Goal: Task Accomplishment & Management: Use online tool/utility

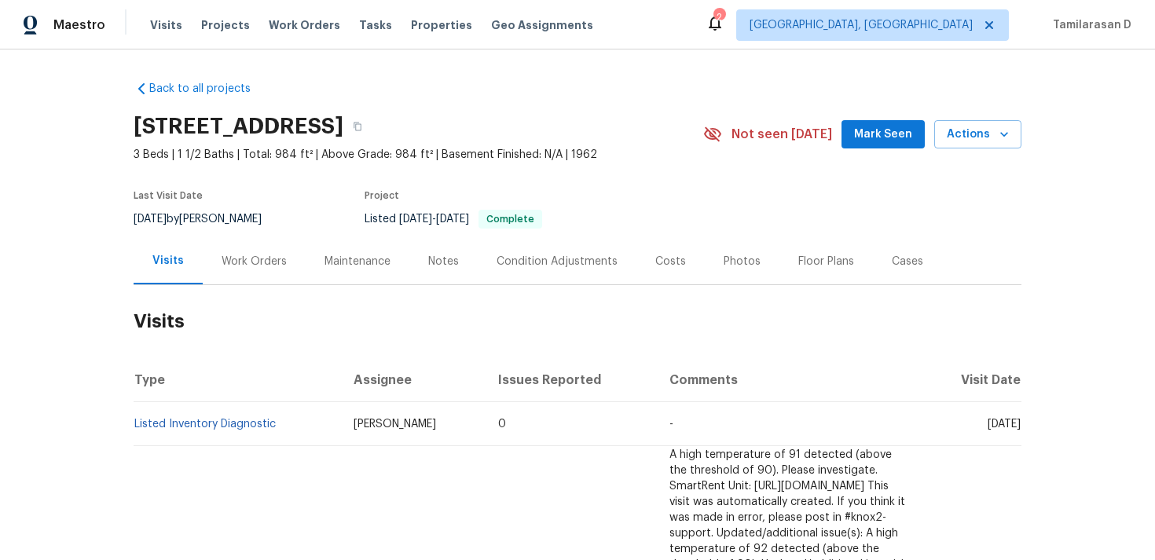
click at [254, 261] on div "Work Orders" at bounding box center [254, 262] width 65 height 16
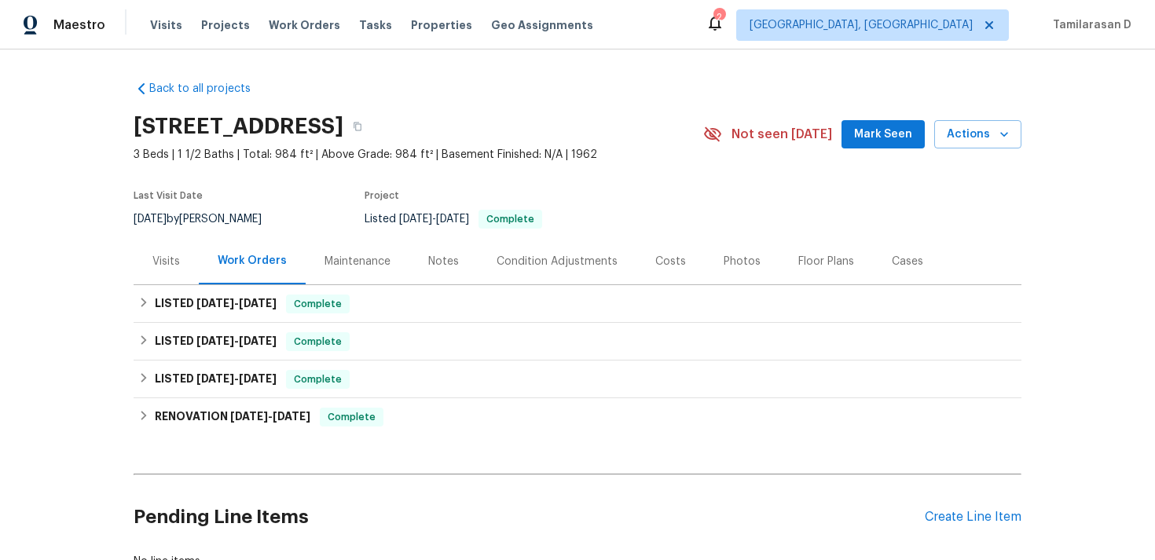
scroll to position [74, 0]
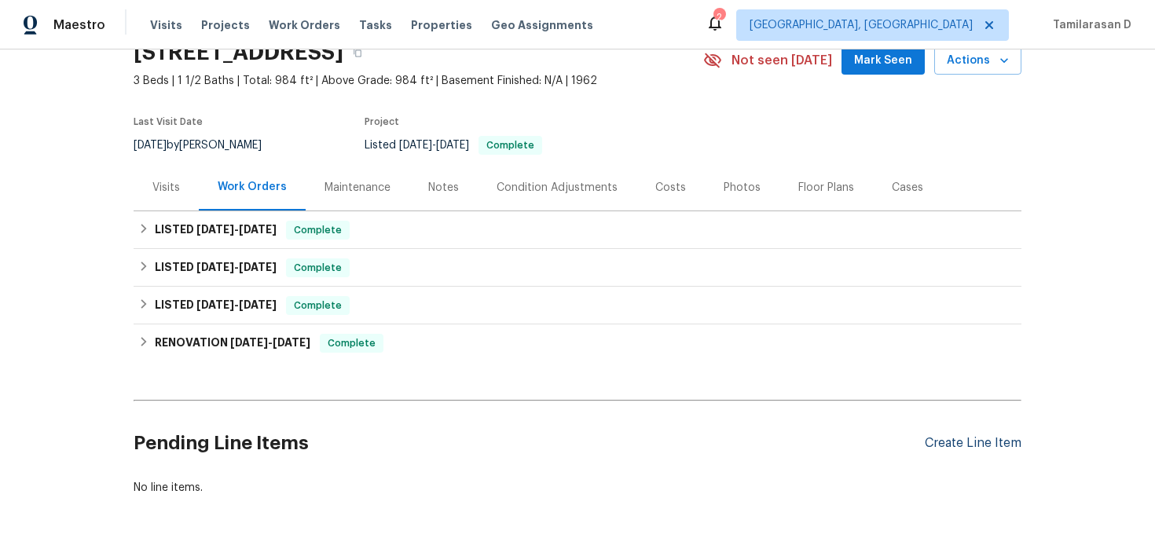
click at [949, 449] on div "Create Line Item" at bounding box center [973, 443] width 97 height 15
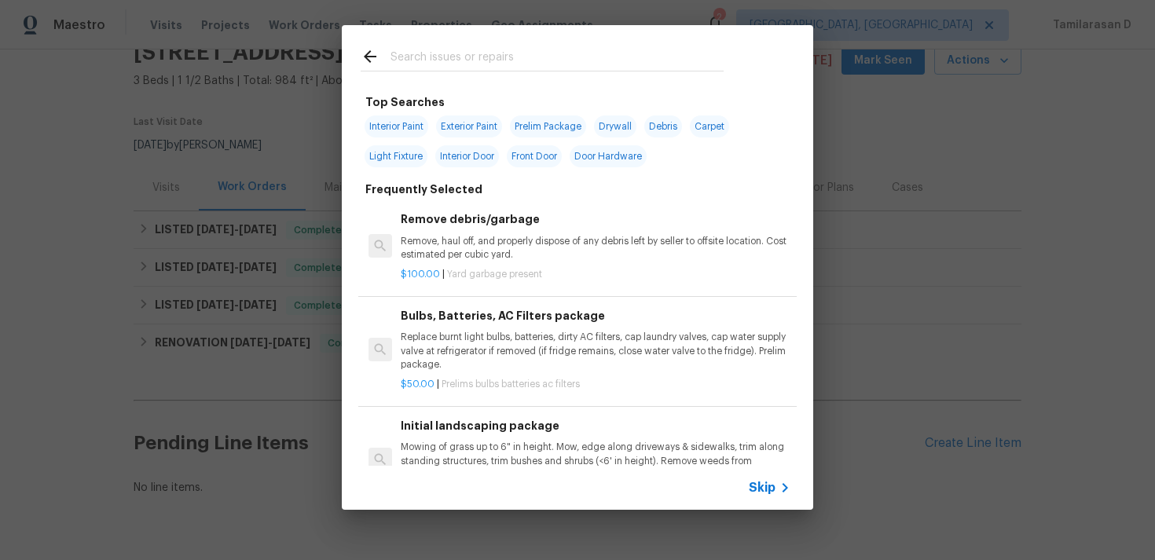
click at [763, 483] on span "Skip" at bounding box center [762, 488] width 27 height 16
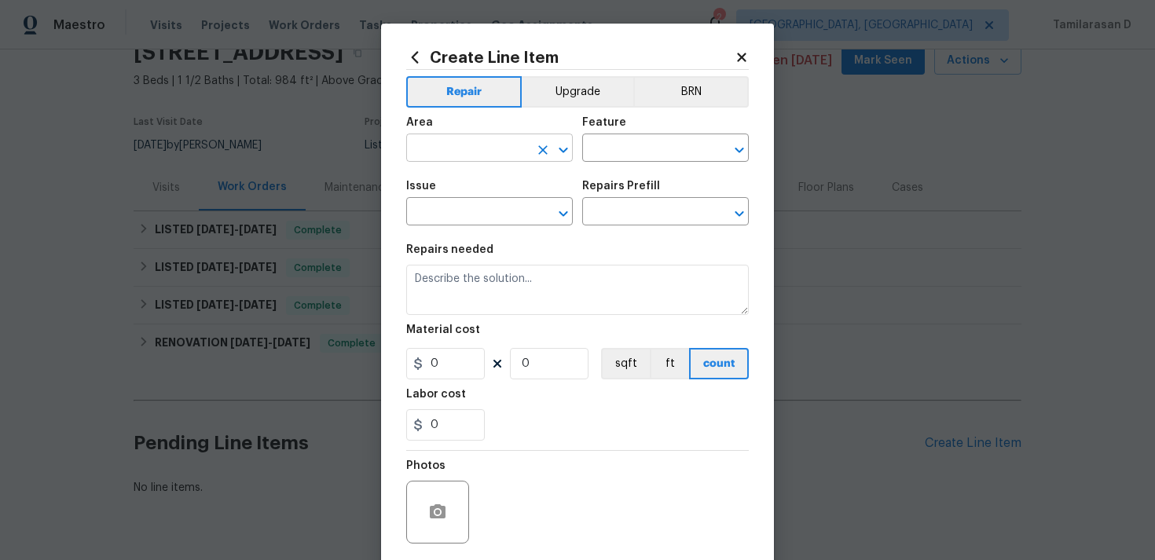
click at [475, 148] on input "text" at bounding box center [467, 150] width 123 height 24
click at [530, 220] on li "Exterior Overall" at bounding box center [489, 211] width 167 height 26
type input "Exterior Overall"
click at [614, 155] on input "text" at bounding box center [643, 150] width 123 height 24
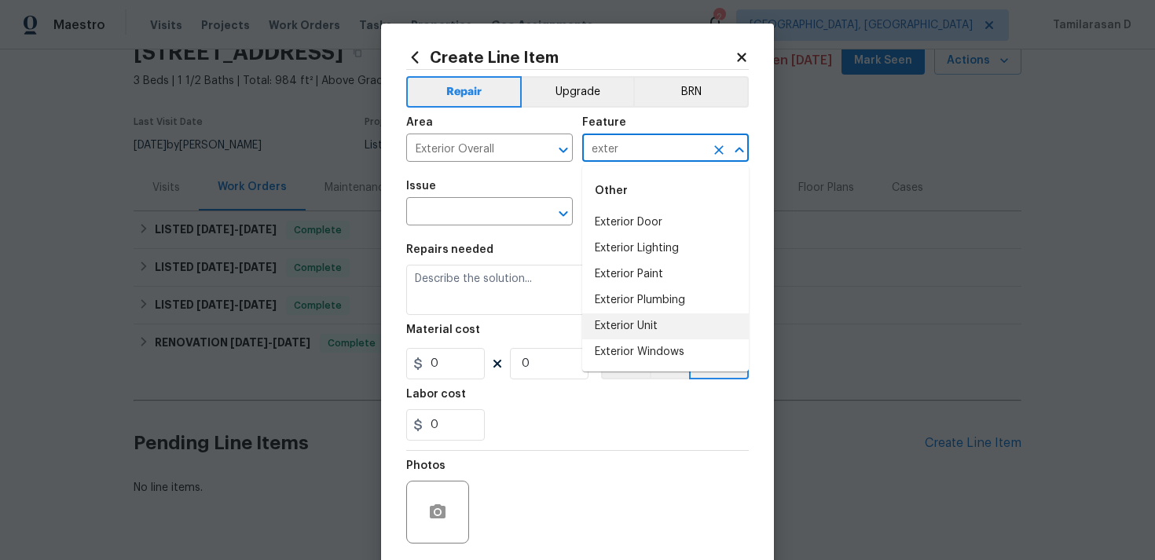
click at [634, 325] on li "Exterior Unit" at bounding box center [665, 327] width 167 height 26
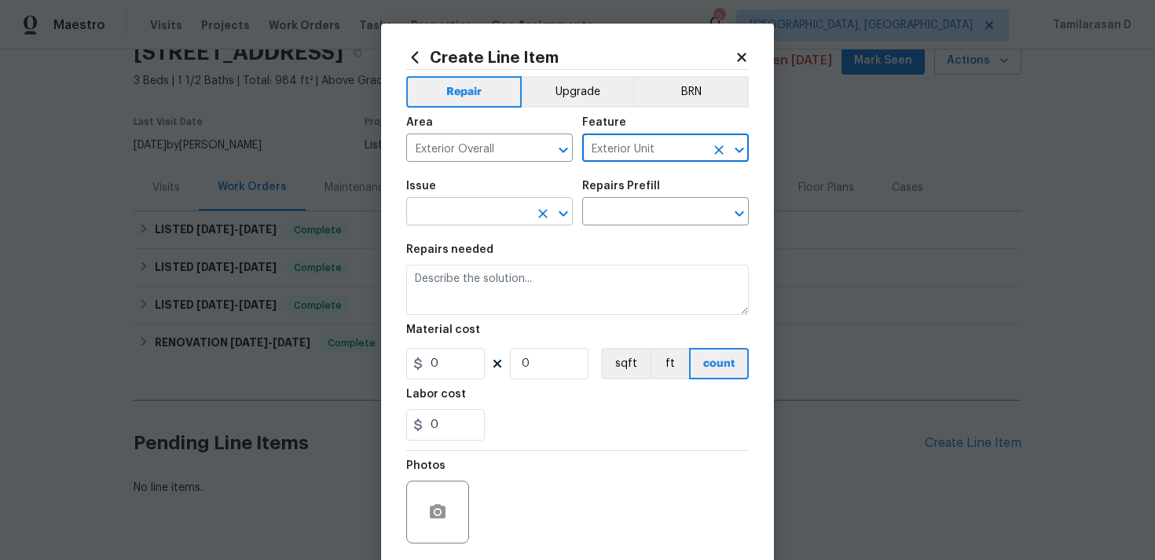
type input "Exterior Unit"
click at [442, 208] on input "text" at bounding box center [467, 213] width 123 height 24
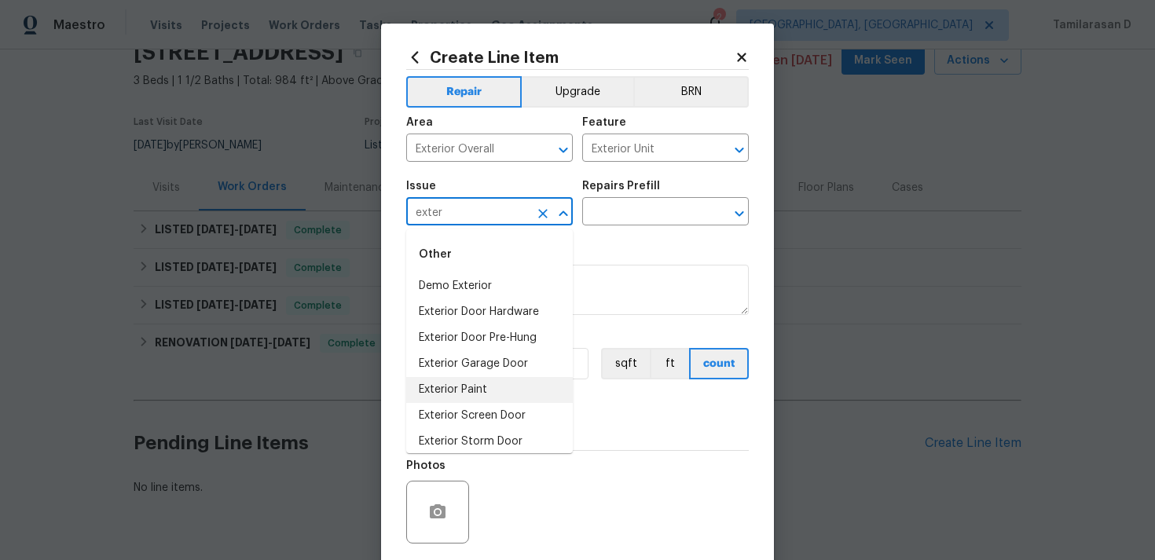
scroll to position [34, 0]
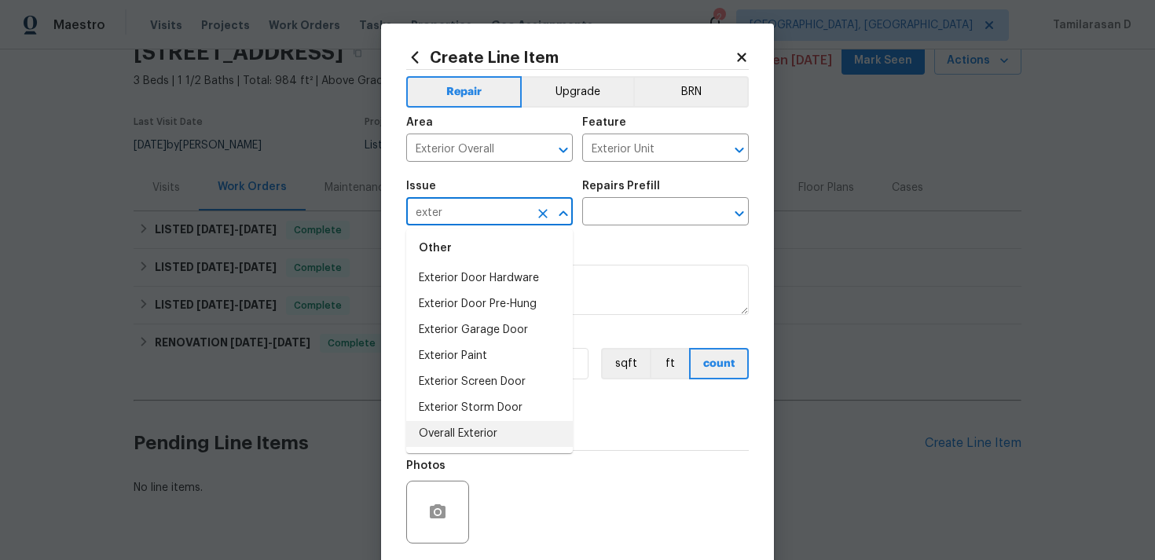
click at [467, 436] on li "Overall Exterior" at bounding box center [489, 434] width 167 height 26
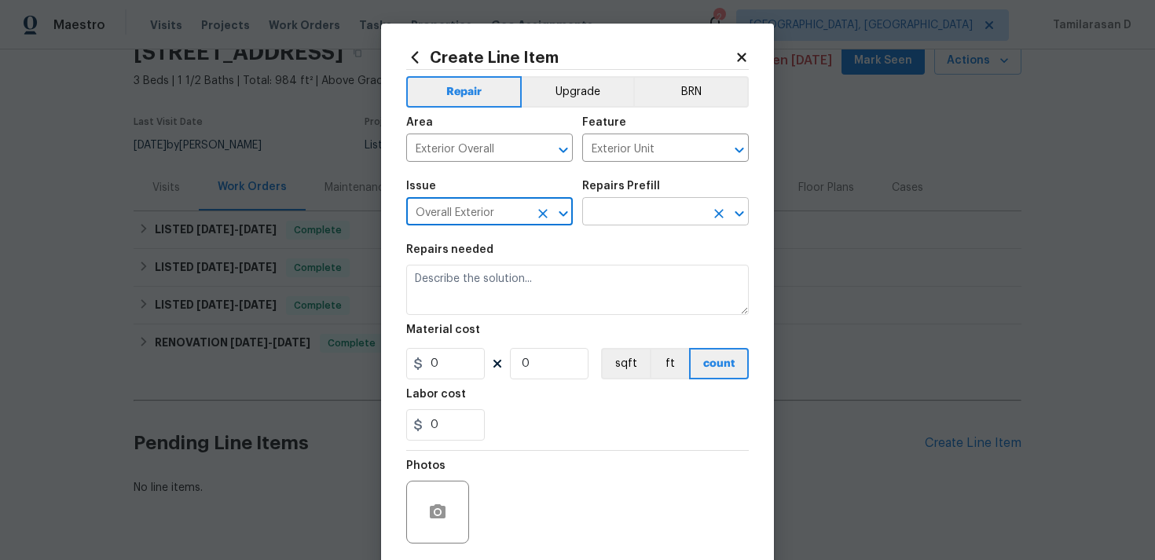
type input "Overall Exterior"
click at [618, 211] on input "text" at bounding box center [643, 213] width 123 height 24
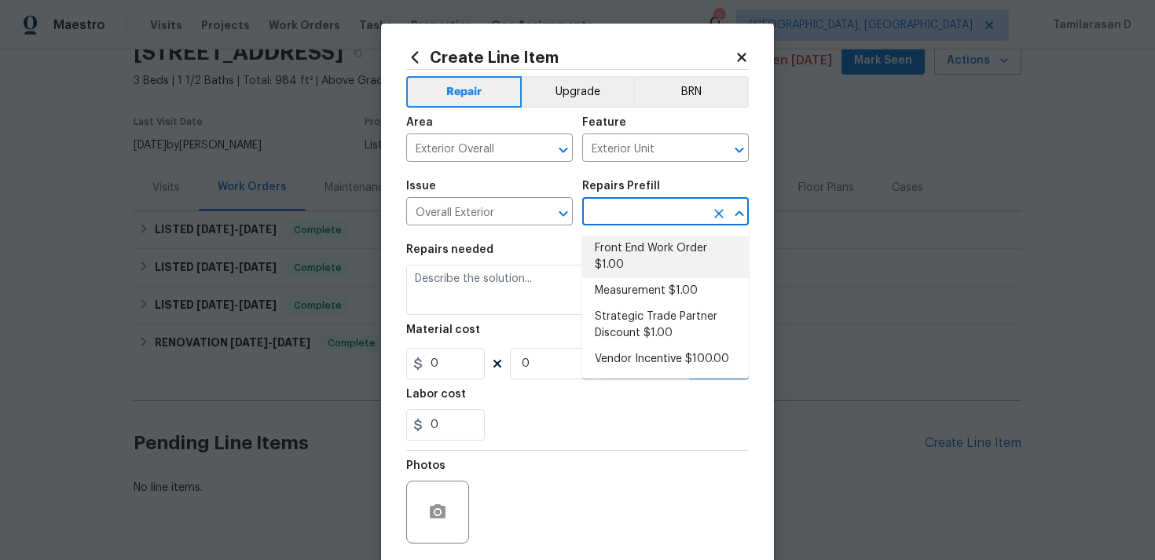
click at [630, 249] on li "Front End Work Order $1.00" at bounding box center [665, 257] width 167 height 42
type input "Front End Work Order $1.00"
type textarea "Placeholder line item for the creation of front end work orders."
type input "1"
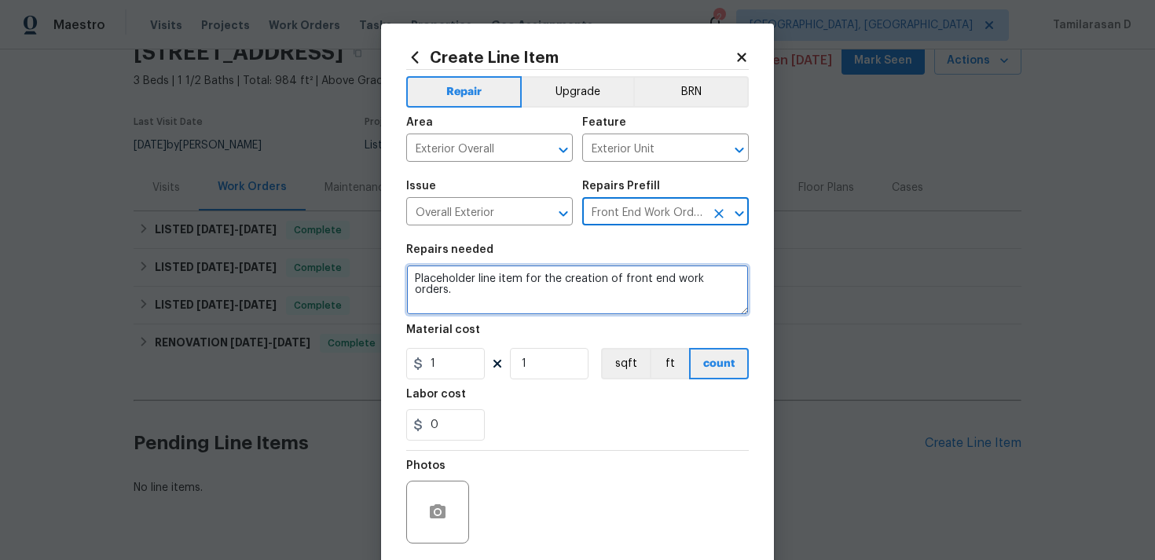
click at [505, 279] on textarea "Placeholder line item for the creation of front end work orders." at bounding box center [577, 290] width 343 height 50
paste textarea "ease investigate report there is a box that is covering electrical wiring down …"
type textarea "Please investigate report there is a box that is covering electrical wiring dow…"
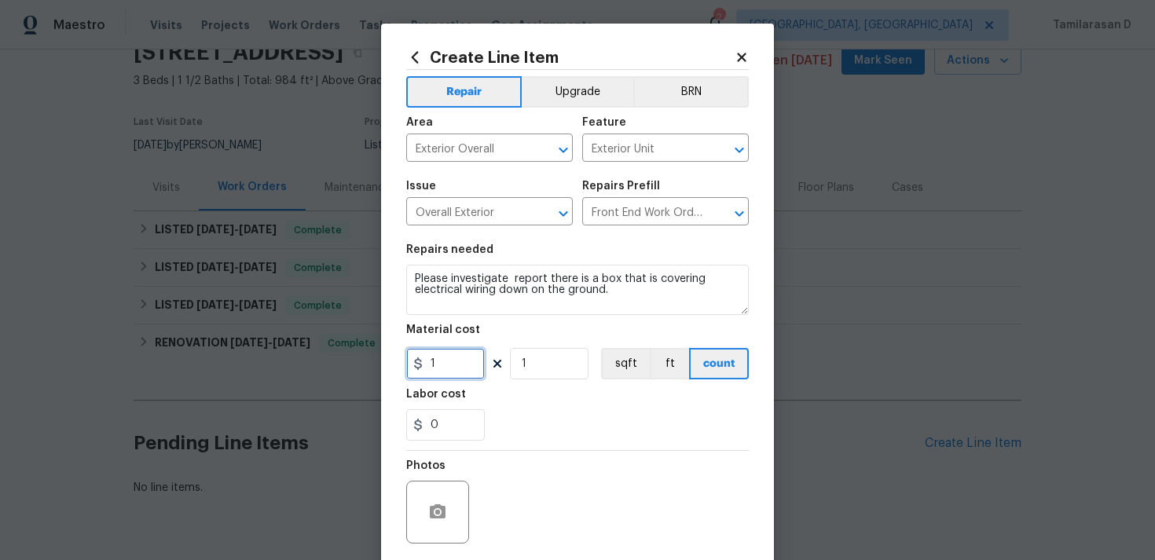
click at [436, 365] on input "1" at bounding box center [445, 363] width 79 height 31
type input "75"
click at [568, 508] on div "Photos" at bounding box center [577, 502] width 343 height 102
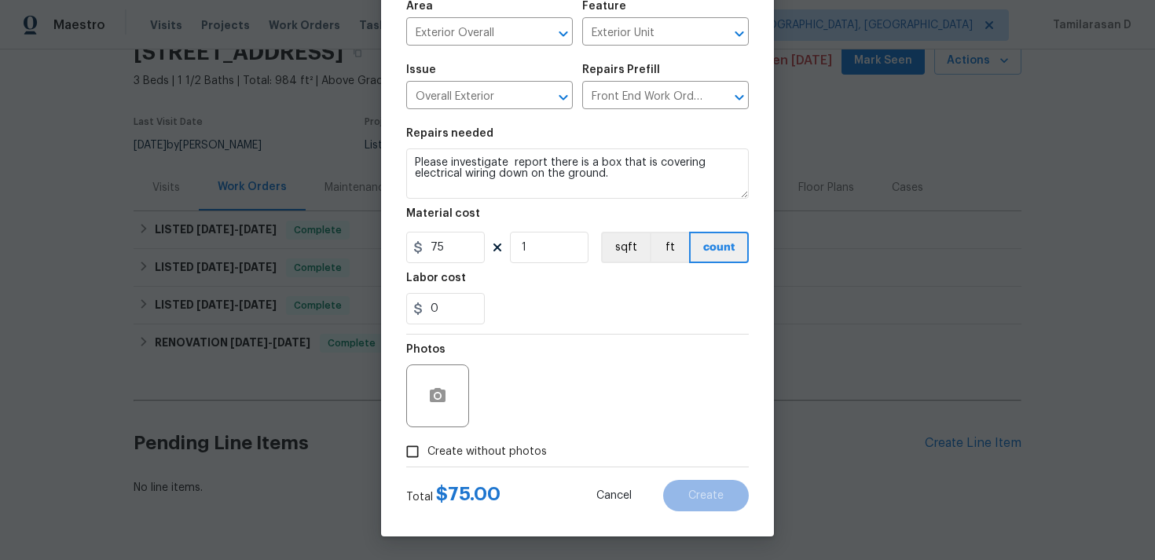
click at [417, 466] on input "Create without photos" at bounding box center [413, 452] width 30 height 30
checkbox input "true"
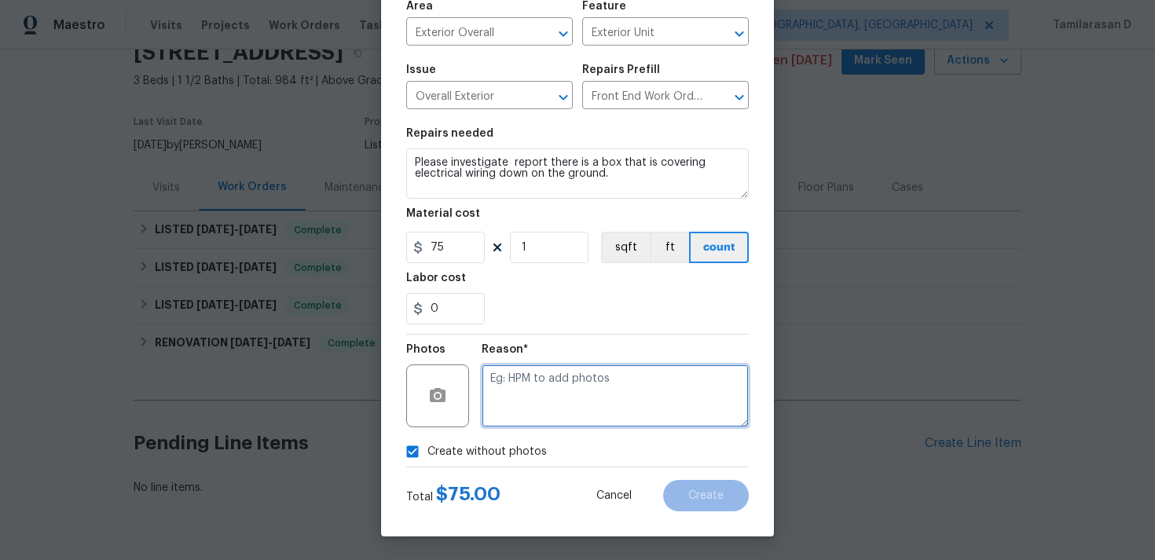
click at [539, 399] on textarea at bounding box center [615, 396] width 267 height 63
type textarea "N"
type textarea "N/A"
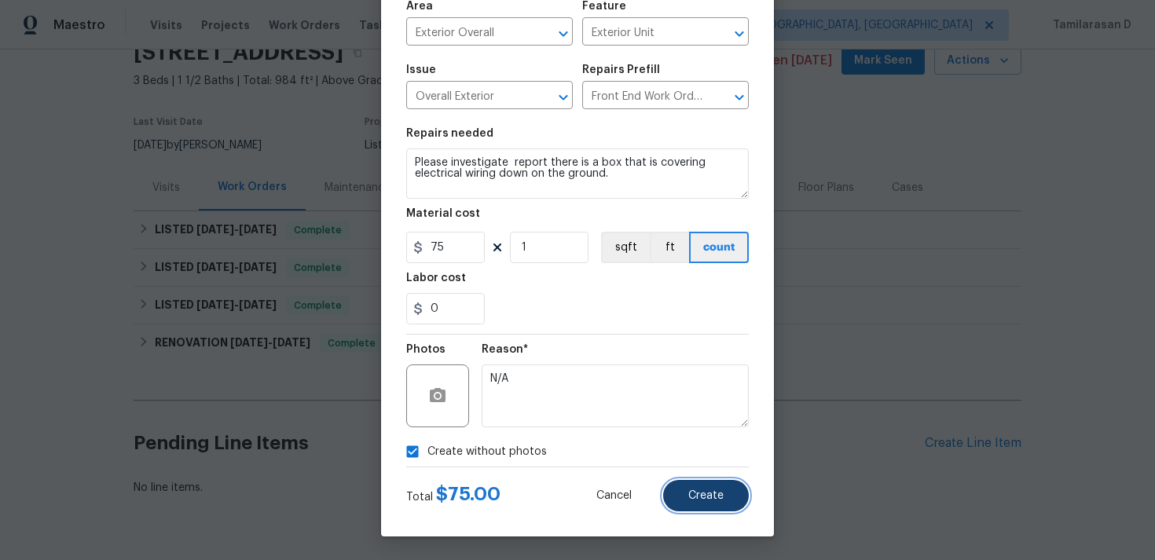
click at [740, 483] on button "Create" at bounding box center [706, 495] width 86 height 31
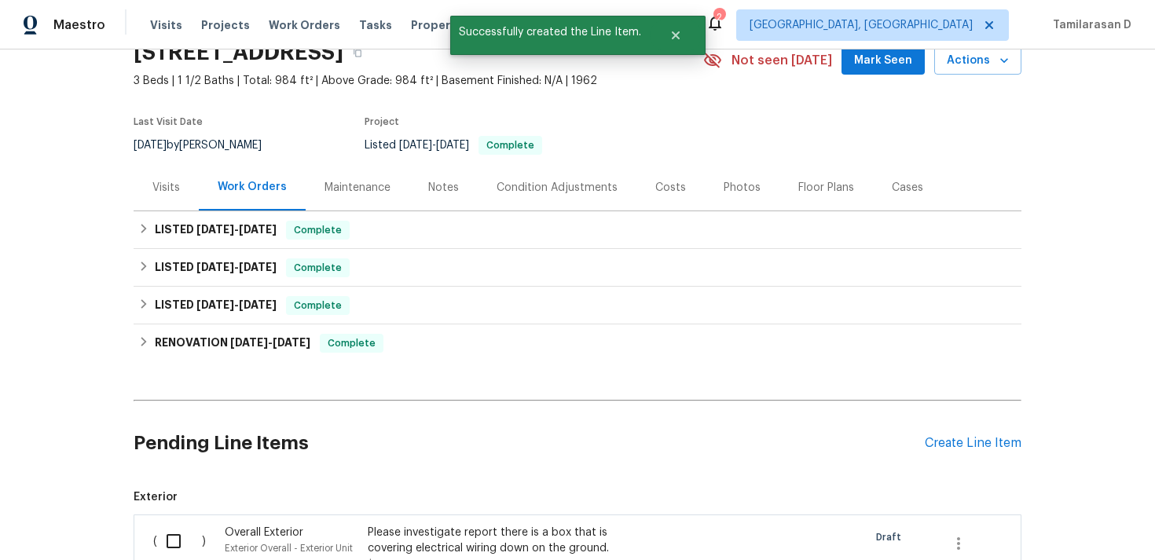
scroll to position [149, 0]
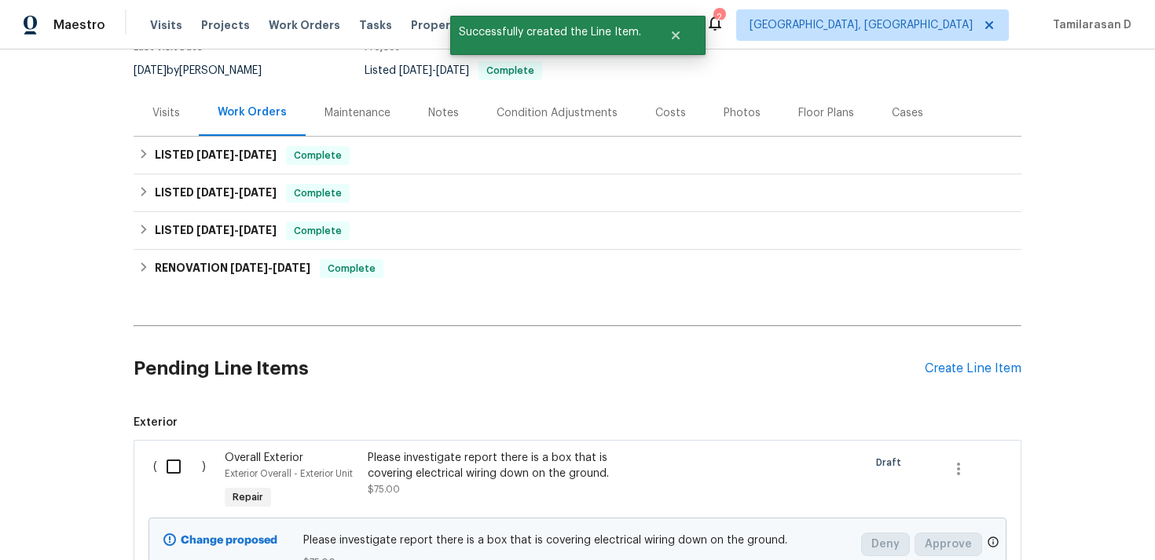
click at [160, 455] on input "checkbox" at bounding box center [179, 466] width 45 height 33
checkbox input "true"
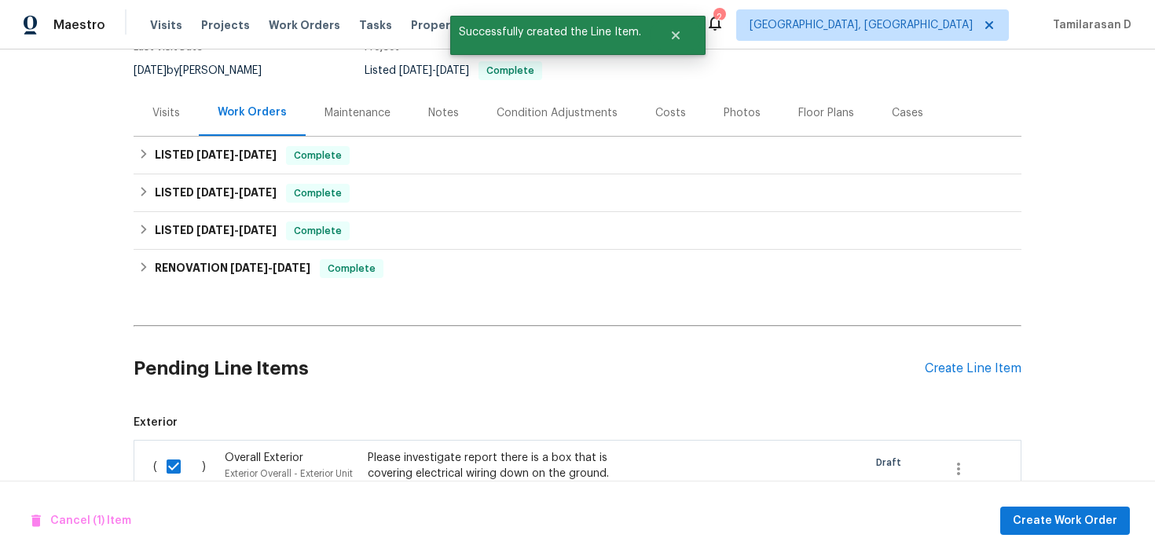
click at [1075, 533] on button "Create Work Order" at bounding box center [1065, 521] width 130 height 29
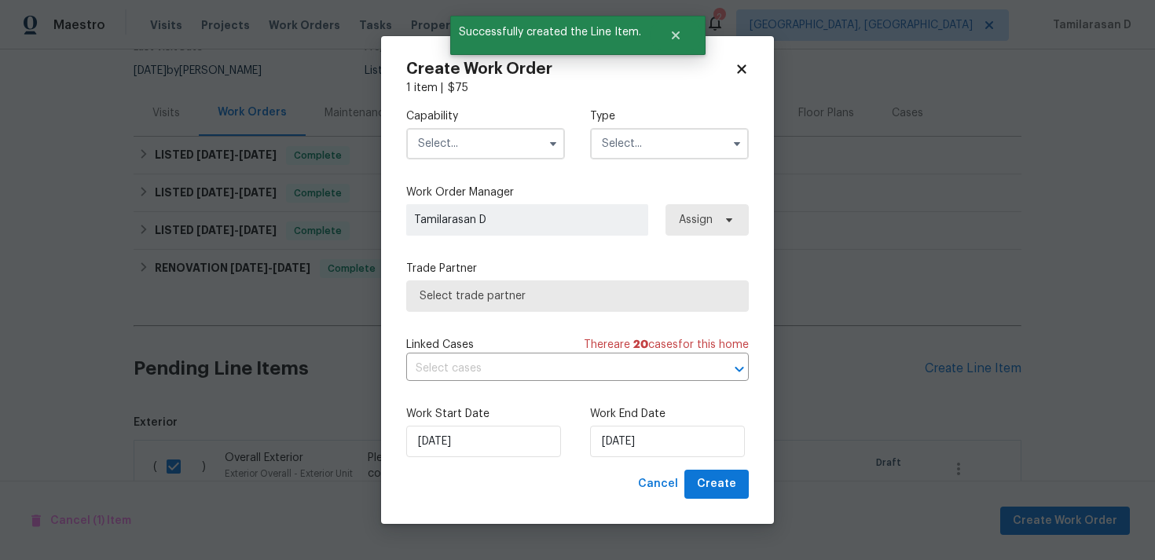
click at [646, 134] on input "text" at bounding box center [669, 143] width 159 height 31
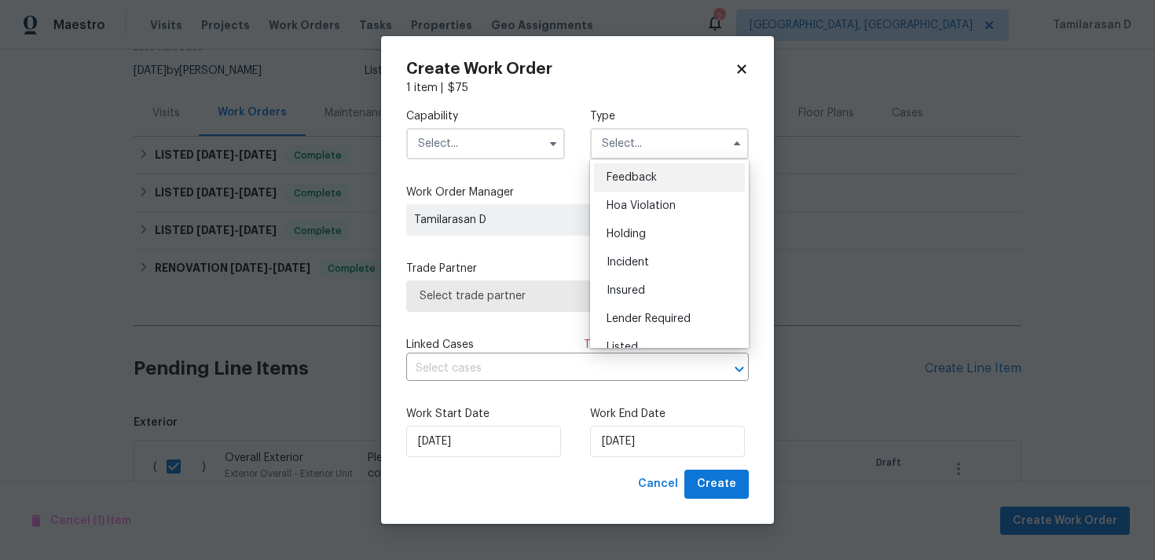
click at [615, 176] on span "Feedback" at bounding box center [632, 177] width 50 height 11
type input "Feedback"
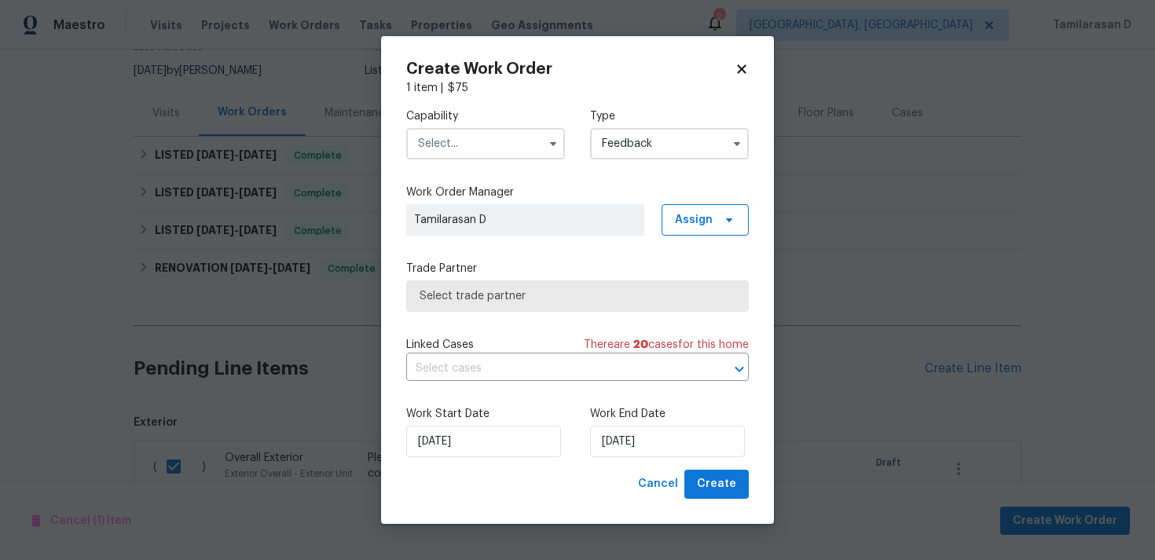
click at [457, 135] on input "text" at bounding box center [485, 143] width 159 height 31
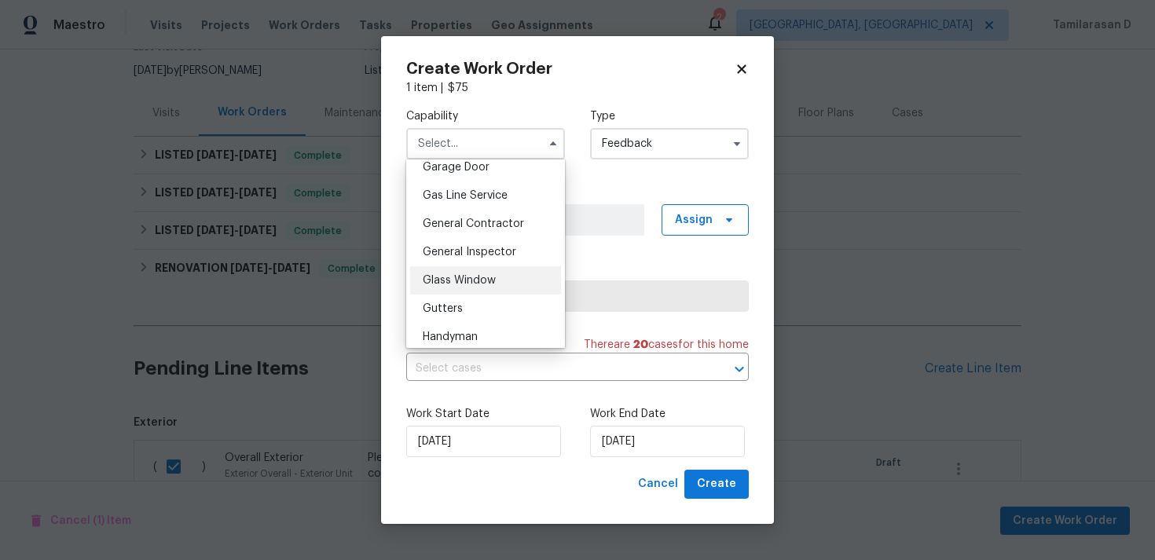
scroll to position [766, 0]
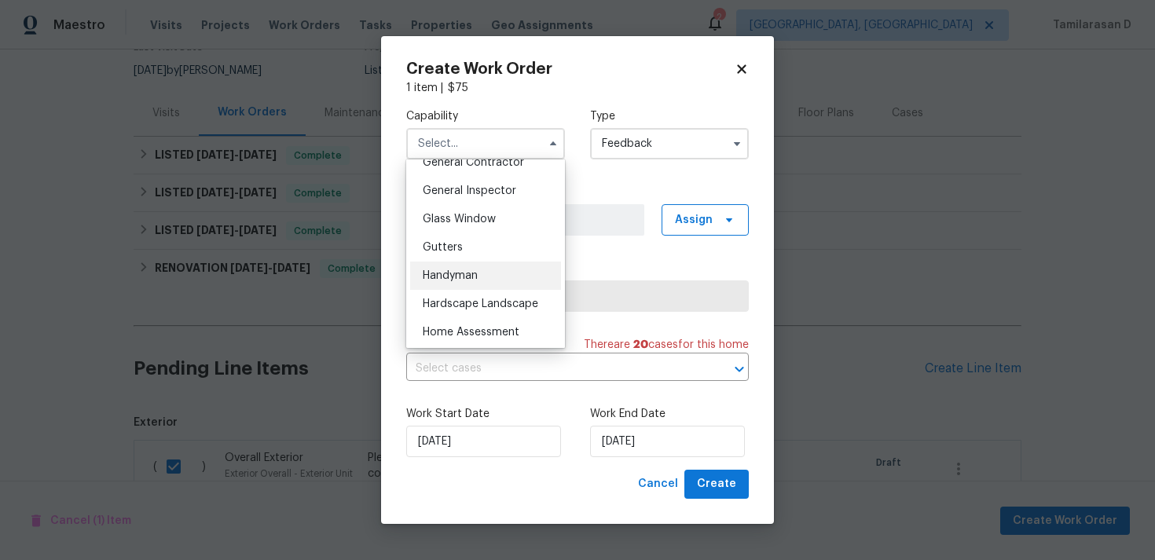
click at [439, 273] on span "Handyman" at bounding box center [450, 275] width 55 height 11
type input "Handyman"
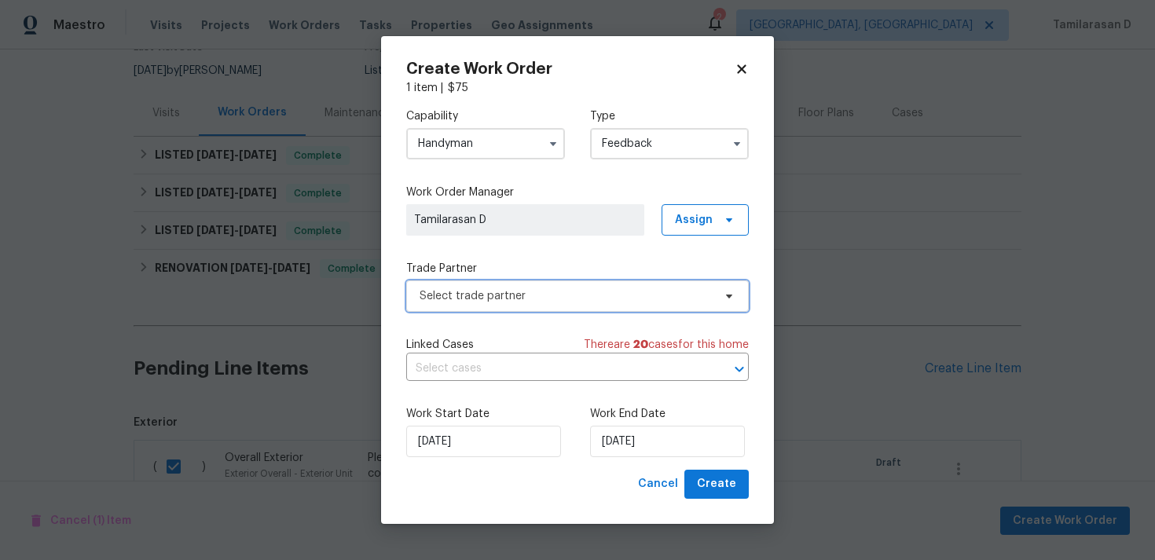
click at [527, 293] on span "Select trade partner" at bounding box center [566, 296] width 293 height 16
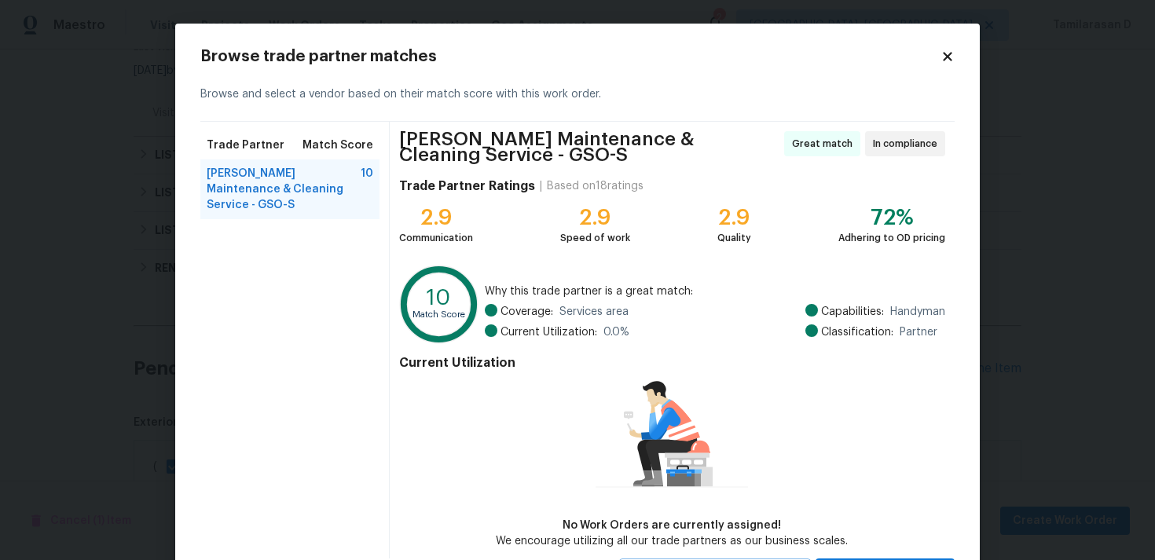
scroll to position [75, 0]
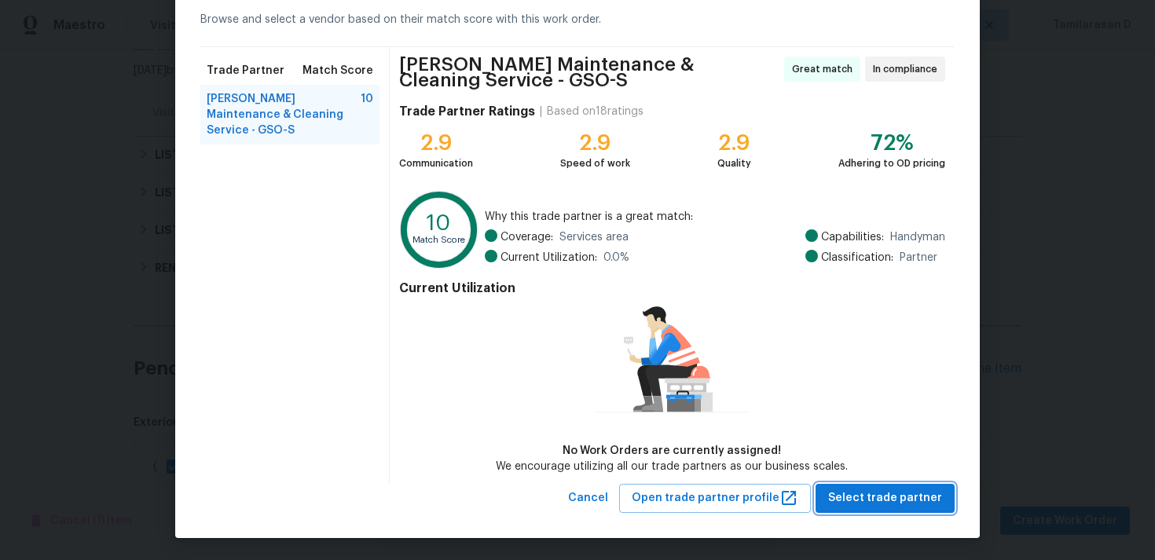
click at [893, 490] on span "Select trade partner" at bounding box center [885, 499] width 114 height 20
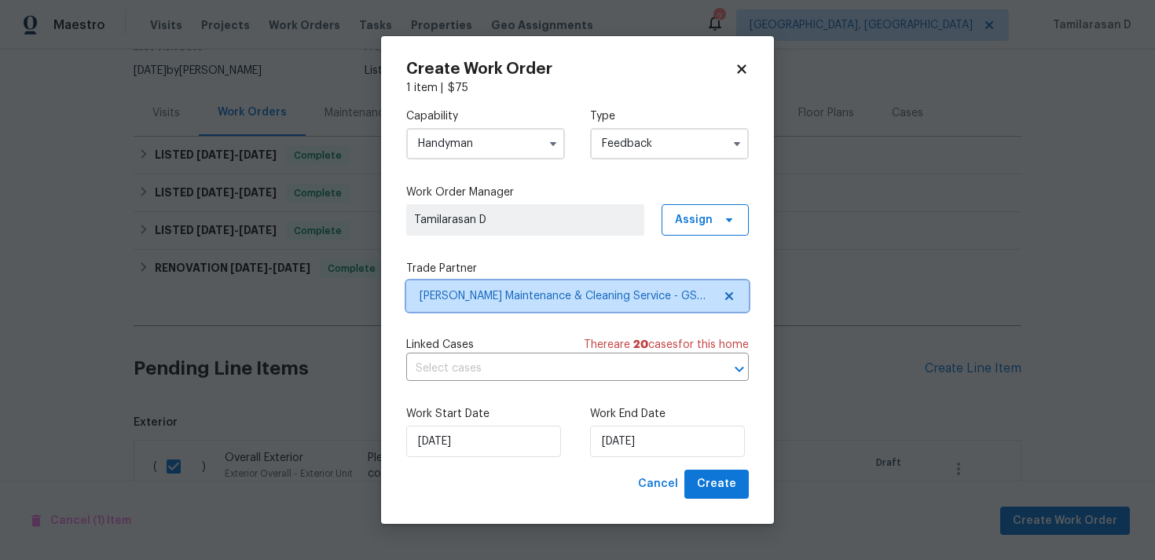
scroll to position [0, 0]
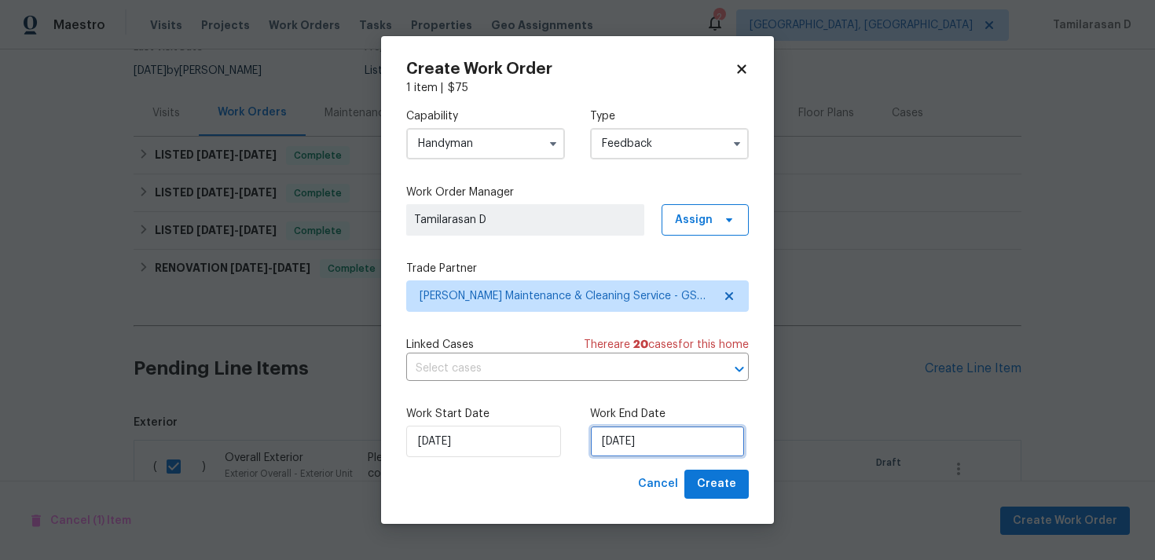
click at [673, 435] on input "21/08/2025" at bounding box center [667, 441] width 155 height 31
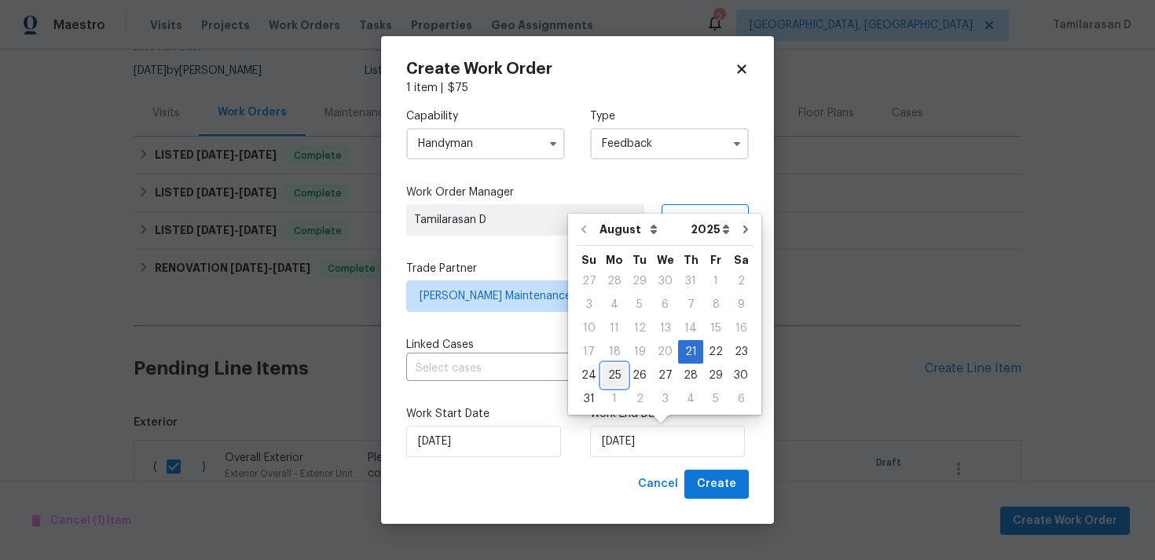
click at [618, 370] on div "25" at bounding box center [614, 376] width 25 height 22
type input "25/08/2025"
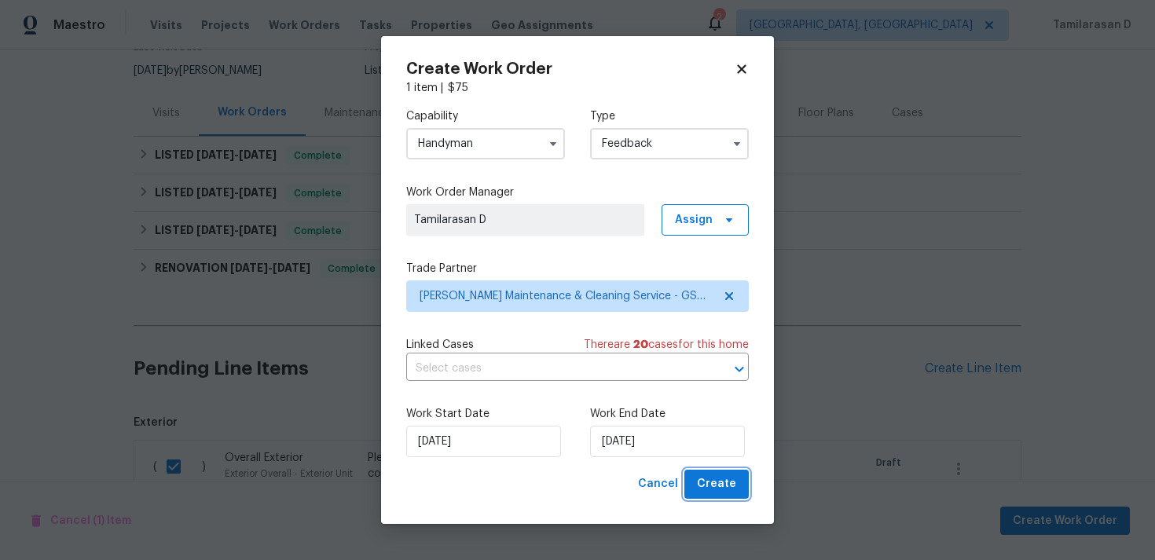
click at [714, 481] on span "Create" at bounding box center [716, 485] width 39 height 20
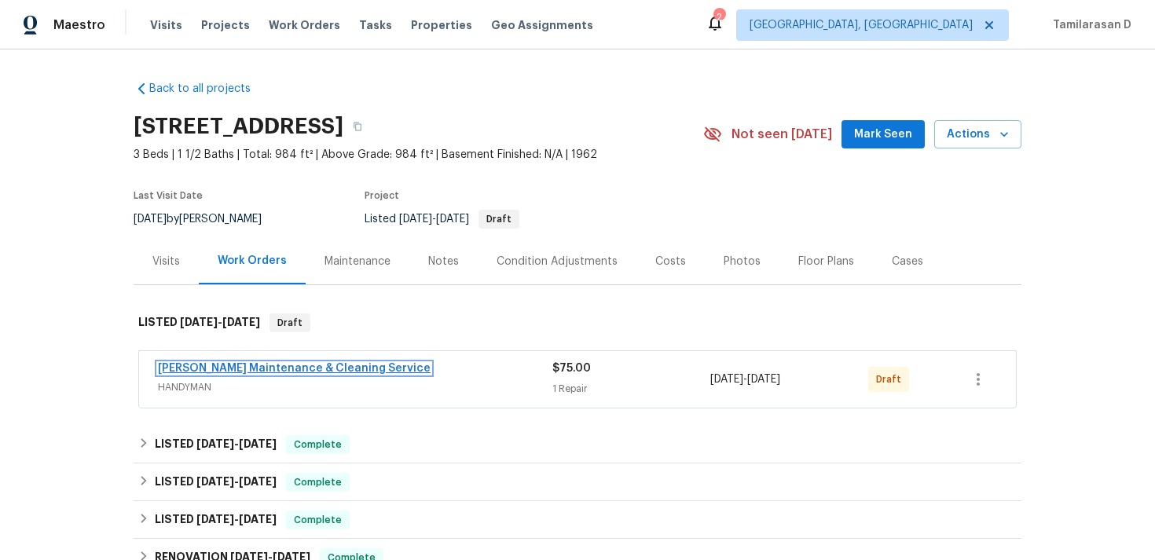
click at [222, 373] on link "[PERSON_NAME] Maintenance & Cleaning Service" at bounding box center [294, 368] width 273 height 11
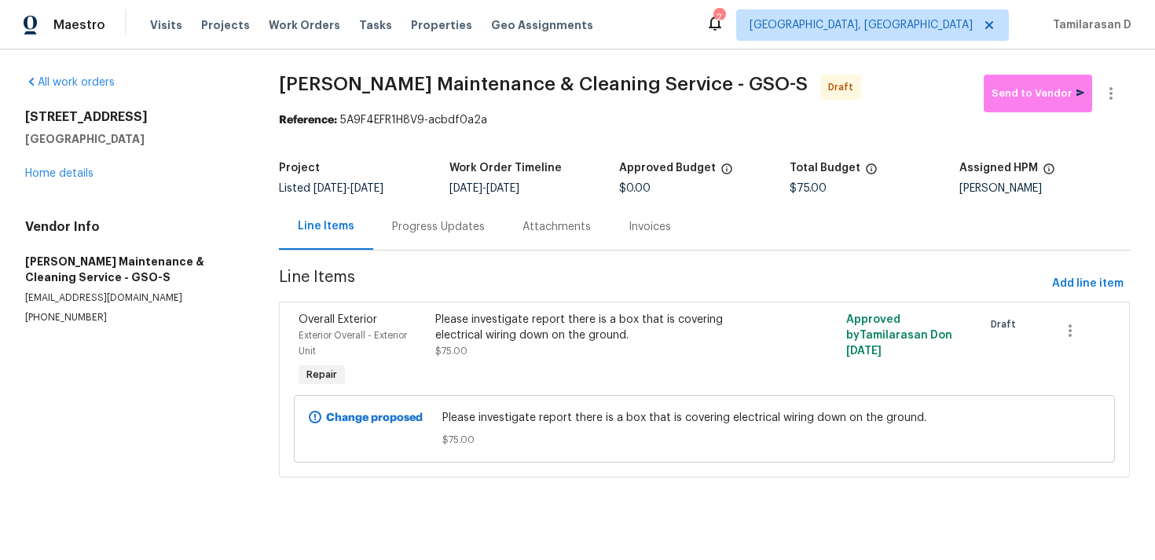
click at [428, 219] on div "Progress Updates" at bounding box center [438, 227] width 93 height 16
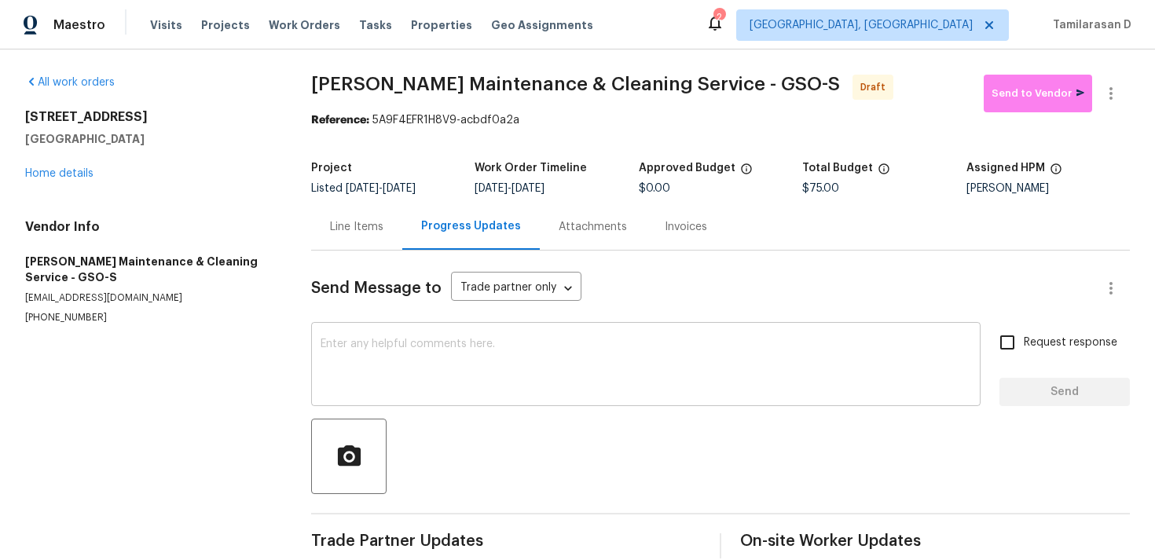
click at [332, 339] on textarea at bounding box center [646, 366] width 651 height 55
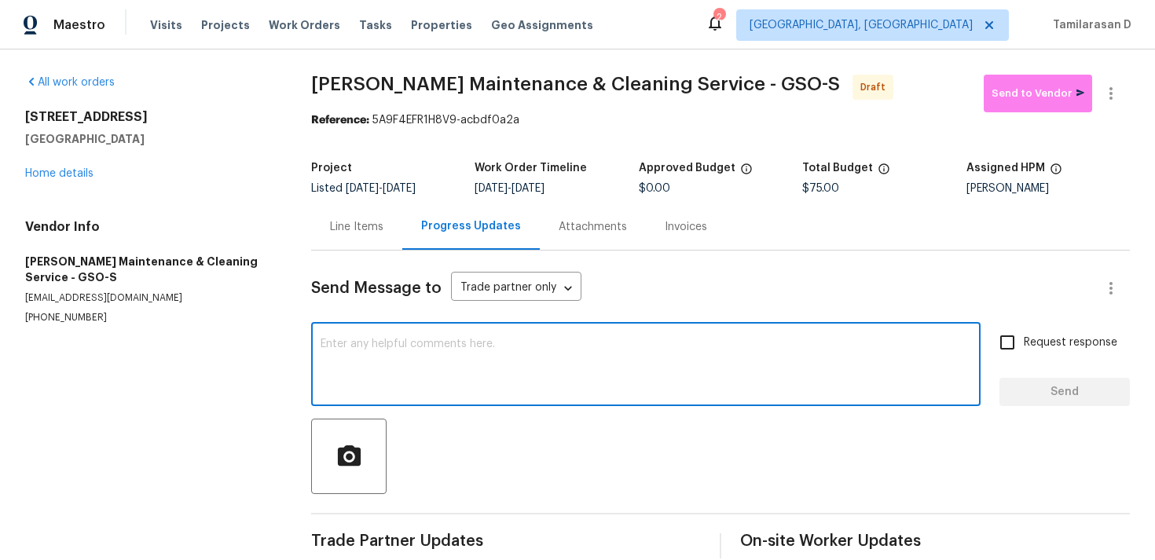
paste textarea "Hey, this is Tamil from Opendoor. I’m confirming you received the WO for the pr…"
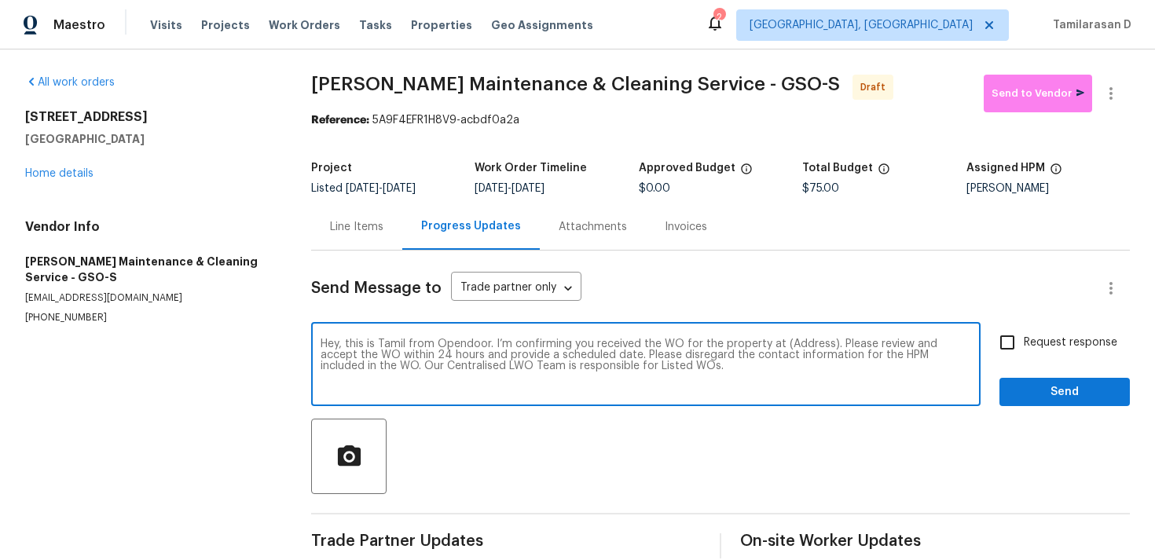
click at [810, 343] on textarea "Hey, this is Tamil from Opendoor. I’m confirming you received the WO for the pr…" at bounding box center [646, 366] width 651 height 55
paste textarea "[STREET_ADDRESS]"
type textarea "Hey, this is Tamil from Opendoor. I’m confirming you received the WO for the pr…"
click at [1026, 344] on span "Request response" at bounding box center [1071, 343] width 94 height 17
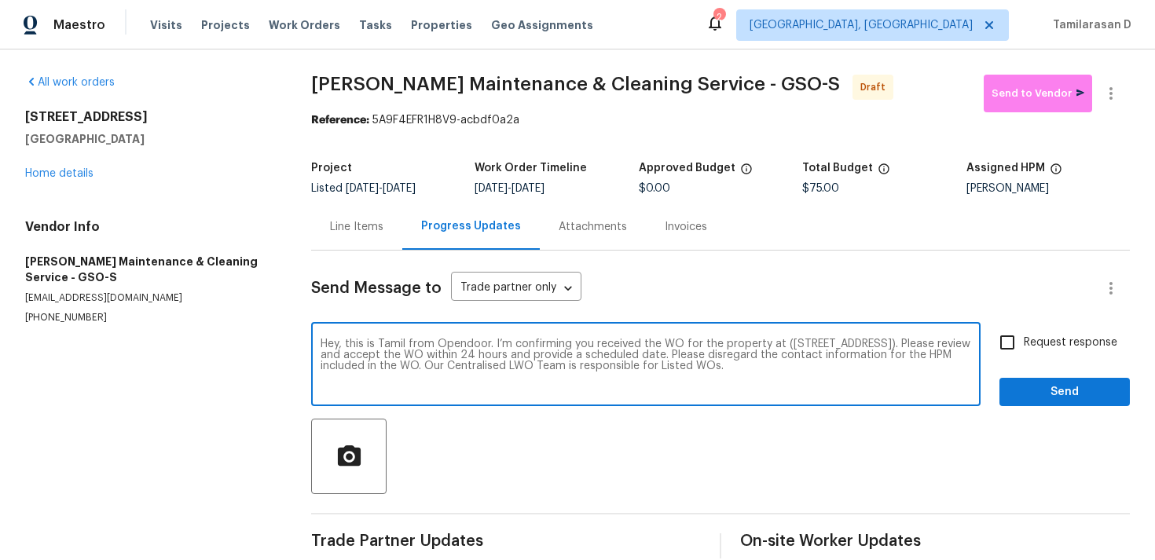
click at [1024, 344] on input "Request response" at bounding box center [1007, 342] width 33 height 33
checkbox input "true"
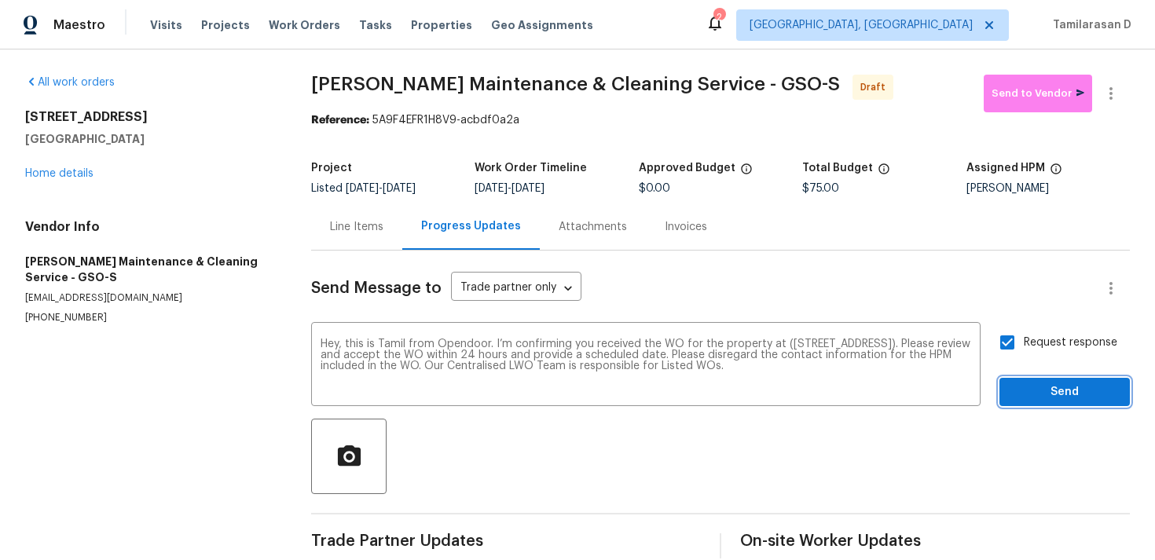
click at [1066, 398] on span "Send" at bounding box center [1064, 393] width 105 height 20
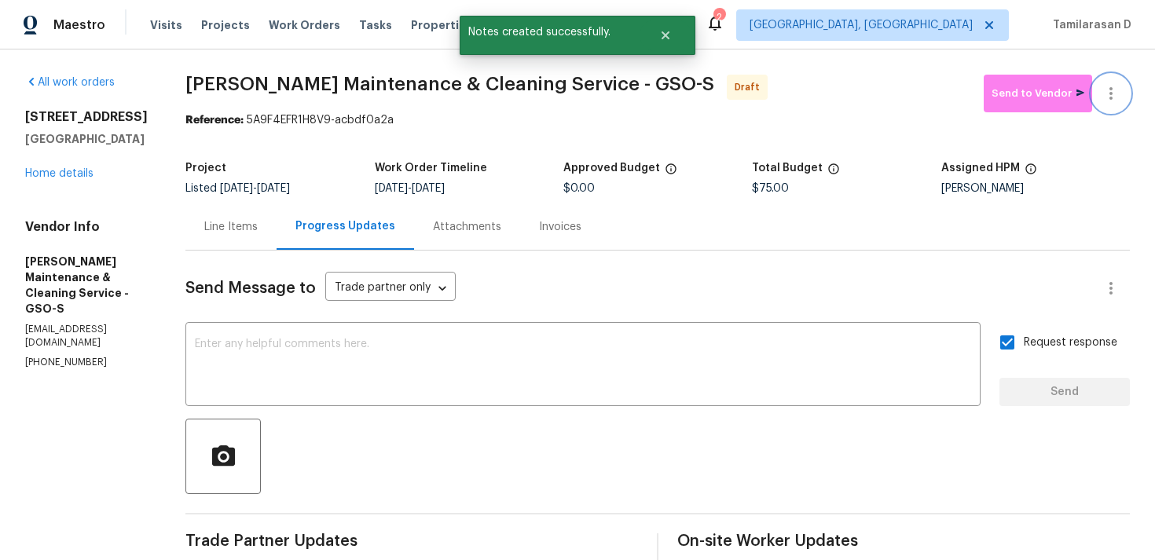
click at [1117, 101] on icon "button" at bounding box center [1111, 93] width 19 height 19
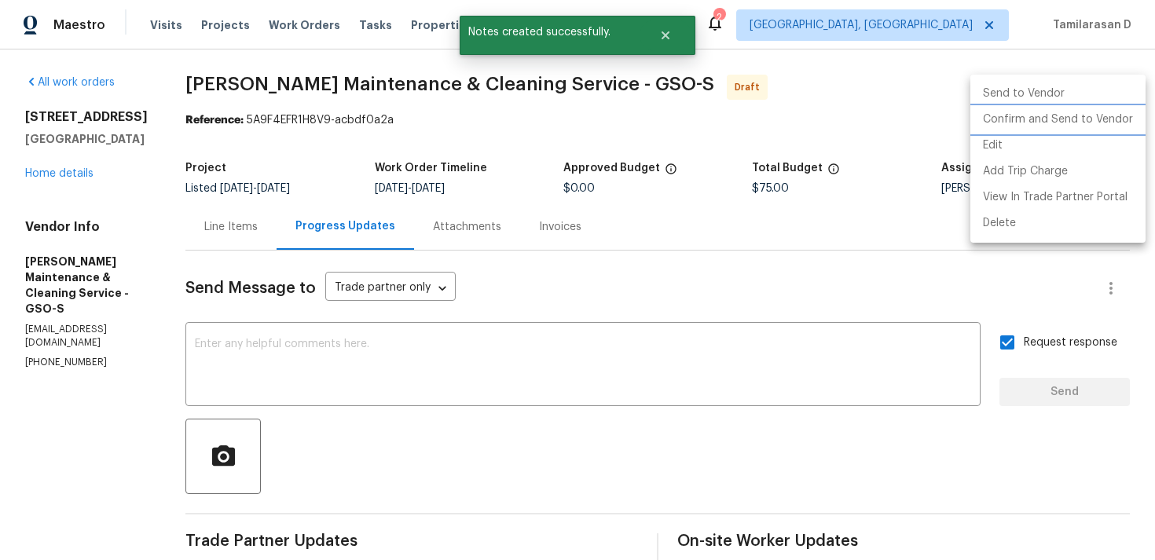
click at [1022, 129] on li "Confirm and Send to Vendor" at bounding box center [1058, 120] width 175 height 26
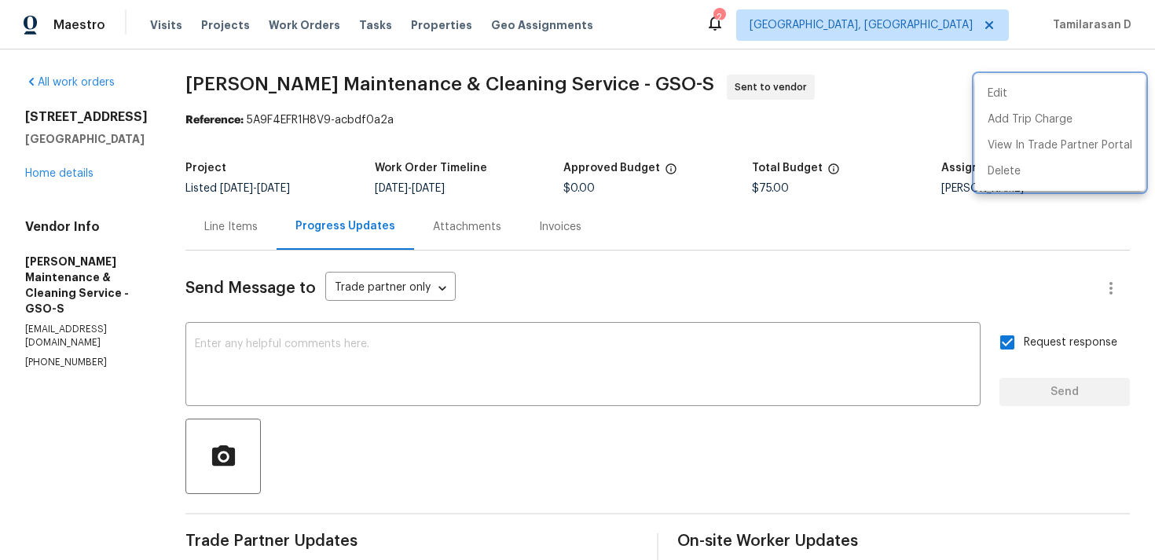
click at [596, 254] on div at bounding box center [577, 280] width 1155 height 560
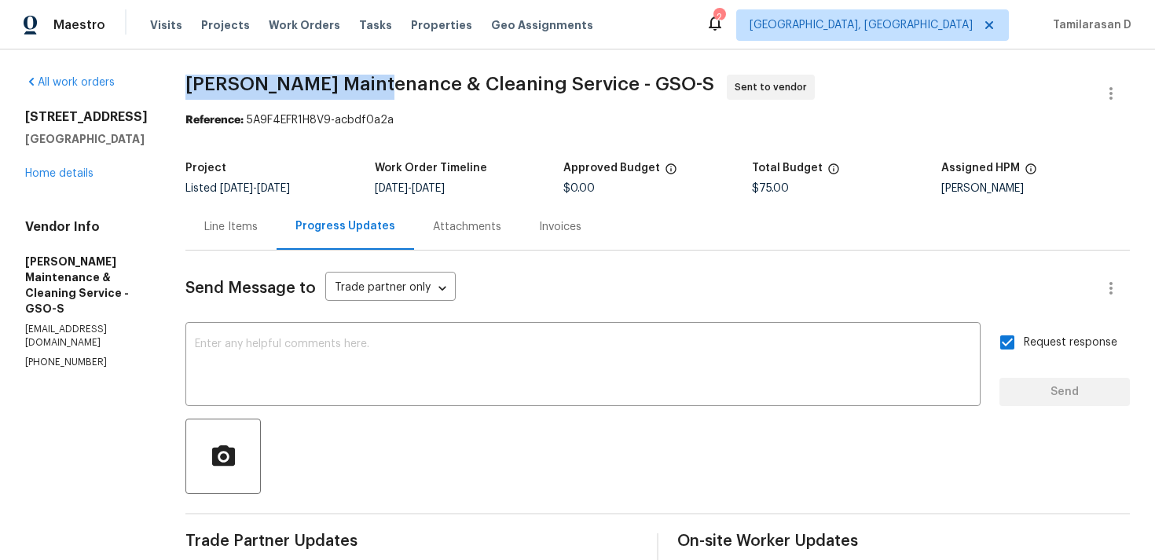
drag, startPoint x: 204, startPoint y: 83, endPoint x: 385, endPoint y: 83, distance: 180.7
click at [385, 83] on span "[PERSON_NAME] Maintenance & Cleaning Service - GSO-S" at bounding box center [449, 84] width 529 height 19
copy span "[PERSON_NAME] Maintenance"
click at [258, 232] on div "Line Items" at bounding box center [230, 227] width 53 height 16
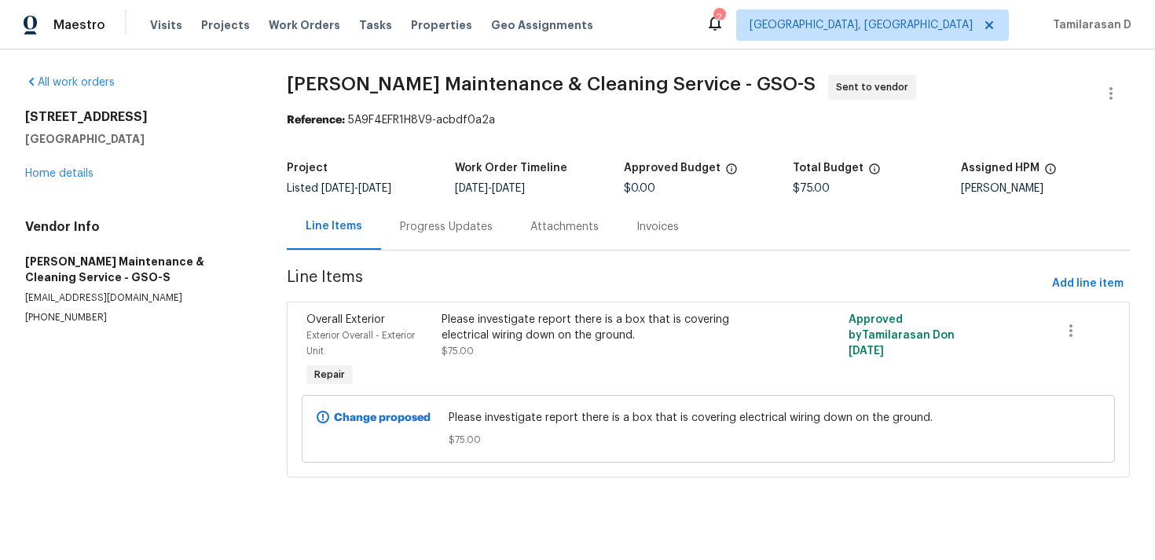
click at [419, 227] on div "Progress Updates" at bounding box center [446, 227] width 93 height 16
